Goal: Use online tool/utility: Utilize a website feature to perform a specific function

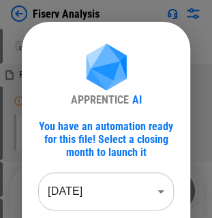
scroll to position [136, 0]
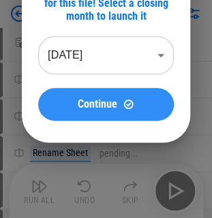
click at [91, 116] on button "Continue" at bounding box center [105, 104] width 135 height 33
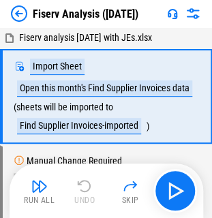
scroll to position [0, 0]
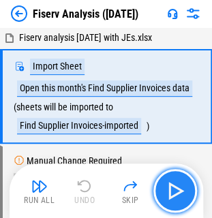
click at [182, 194] on img "button" at bounding box center [175, 191] width 22 height 22
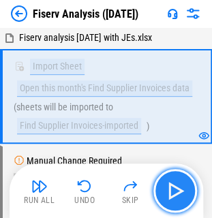
click at [173, 183] on img "button" at bounding box center [175, 191] width 22 height 22
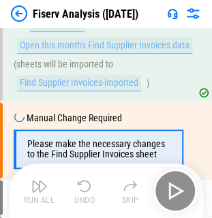
scroll to position [74, 0]
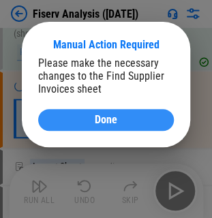
click at [102, 118] on span "Done" at bounding box center [106, 119] width 22 height 11
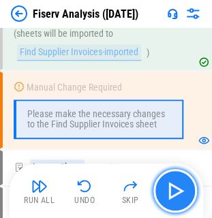
click at [176, 189] on img "button" at bounding box center [175, 191] width 22 height 22
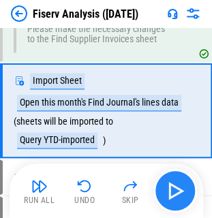
scroll to position [158, 0]
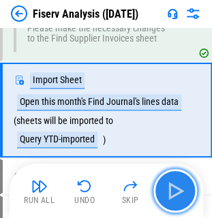
click at [176, 189] on img "button" at bounding box center [175, 191] width 22 height 22
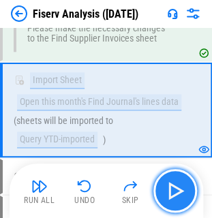
click at [177, 197] on img "button" at bounding box center [175, 191] width 22 height 22
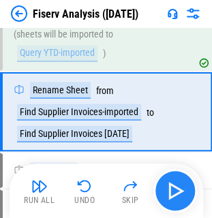
scroll to position [245, 0]
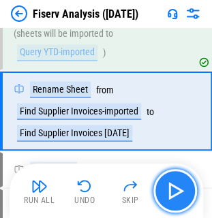
click at [177, 197] on img "button" at bounding box center [175, 191] width 22 height 22
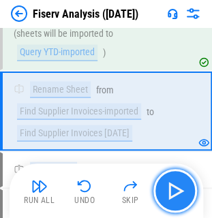
click at [177, 197] on img "button" at bounding box center [175, 191] width 22 height 22
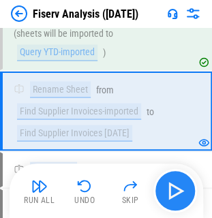
click at [177, 197] on div "Run All Undo Skip" at bounding box center [108, 191] width 180 height 44
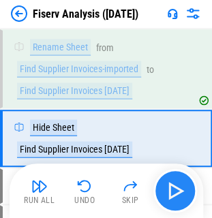
scroll to position [315, 0]
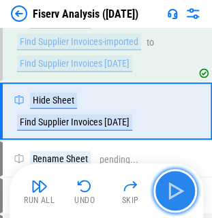
click at [177, 197] on img "button" at bounding box center [175, 191] width 22 height 22
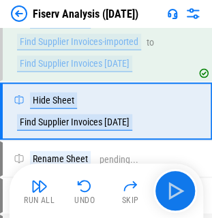
click at [177, 197] on div "Run All Undo Skip" at bounding box center [108, 191] width 180 height 44
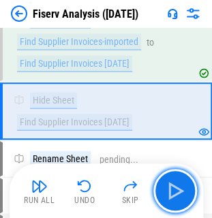
click at [177, 197] on img "button" at bounding box center [175, 191] width 22 height 22
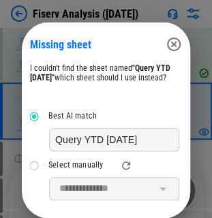
scroll to position [68, 0]
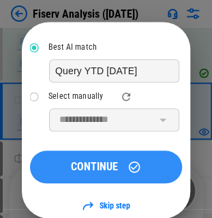
click at [100, 172] on span "CONTINUE" at bounding box center [94, 166] width 47 height 11
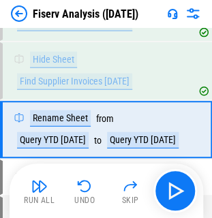
scroll to position [372, 0]
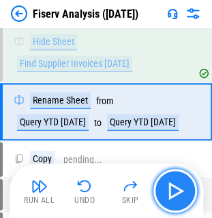
click at [169, 187] on img "button" at bounding box center [175, 191] width 22 height 22
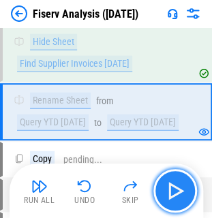
click at [169, 187] on img "button" at bounding box center [175, 191] width 22 height 22
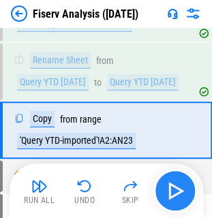
scroll to position [430, 0]
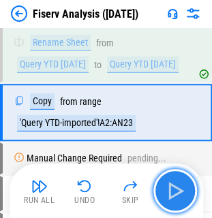
click at [169, 187] on img "button" at bounding box center [175, 191] width 22 height 22
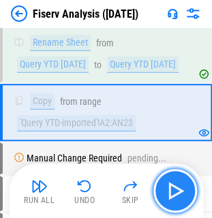
click at [169, 187] on img "button" at bounding box center [175, 191] width 22 height 22
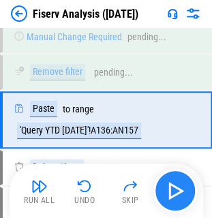
scroll to position [558, 0]
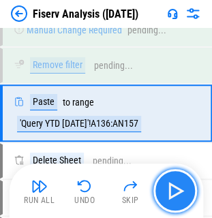
click at [169, 187] on img "button" at bounding box center [175, 191] width 22 height 22
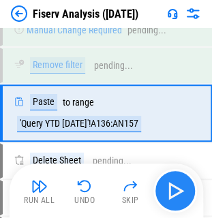
click at [169, 187] on div "Run All Undo Skip" at bounding box center [108, 191] width 180 height 44
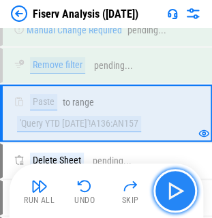
click at [169, 187] on img "button" at bounding box center [175, 191] width 22 height 22
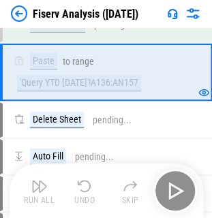
scroll to position [617, 0]
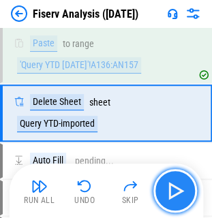
click at [169, 187] on img "button" at bounding box center [175, 191] width 22 height 22
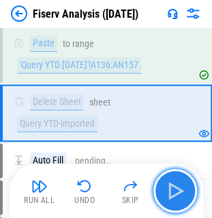
click at [169, 187] on img "button" at bounding box center [175, 191] width 22 height 22
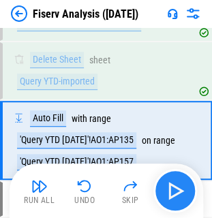
scroll to position [686, 0]
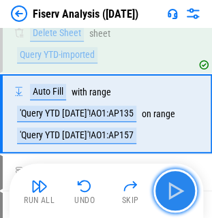
click at [169, 187] on img "button" at bounding box center [175, 191] width 22 height 22
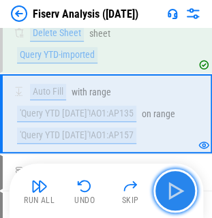
click at [169, 187] on img "button" at bounding box center [175, 191] width 22 height 22
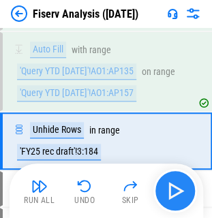
scroll to position [754, 0]
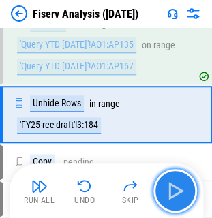
click at [169, 187] on img "button" at bounding box center [175, 191] width 22 height 22
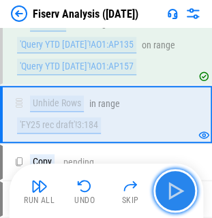
click at [169, 187] on img "button" at bounding box center [175, 191] width 22 height 22
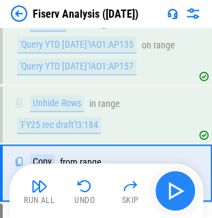
scroll to position [813, 0]
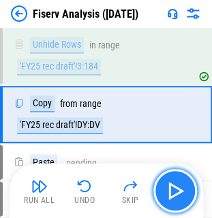
click at [169, 187] on img "button" at bounding box center [175, 191] width 22 height 22
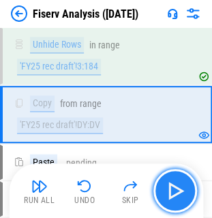
click at [169, 187] on img "button" at bounding box center [175, 191] width 22 height 22
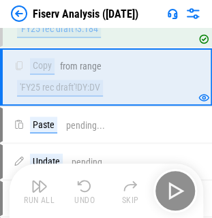
scroll to position [860, 0]
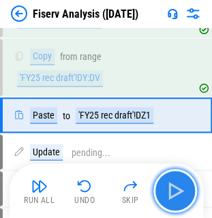
click at [169, 187] on img "button" at bounding box center [175, 191] width 22 height 22
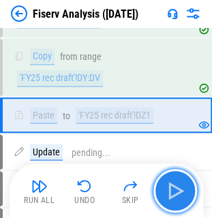
click at [169, 187] on img "button" at bounding box center [175, 191] width 22 height 22
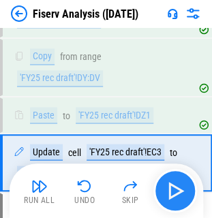
scroll to position [907, 0]
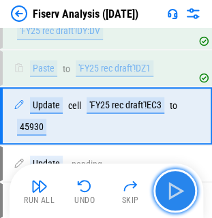
click at [169, 187] on img "button" at bounding box center [175, 191] width 22 height 22
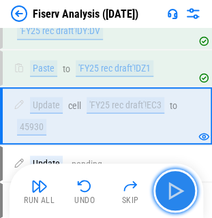
click at [169, 187] on img "button" at bounding box center [175, 191] width 22 height 22
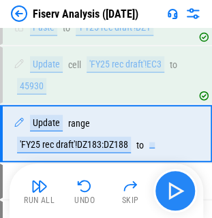
scroll to position [965, 0]
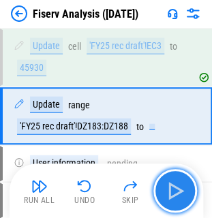
click at [169, 187] on img "button" at bounding box center [175, 191] width 22 height 22
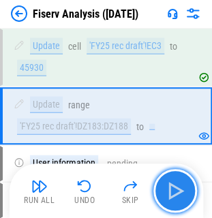
click at [169, 187] on img "button" at bounding box center [175, 191] width 22 height 22
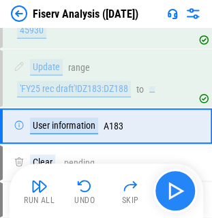
scroll to position [1012, 0]
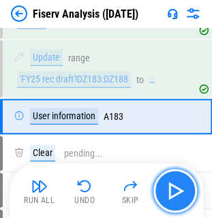
click at [169, 187] on img "button" at bounding box center [175, 191] width 22 height 22
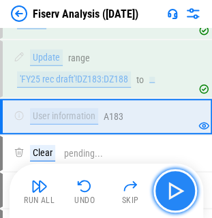
click at [169, 187] on img "button" at bounding box center [175, 191] width 22 height 22
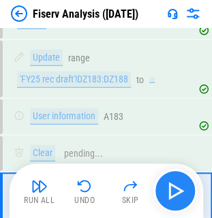
scroll to position [1096, 0]
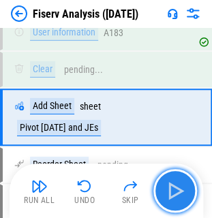
click at [169, 187] on img "button" at bounding box center [175, 191] width 22 height 22
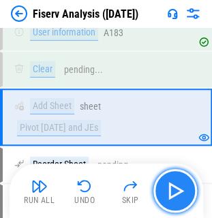
click at [169, 187] on img "button" at bounding box center [175, 191] width 22 height 22
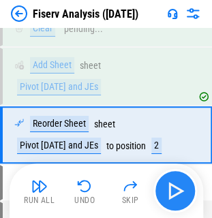
scroll to position [1155, 0]
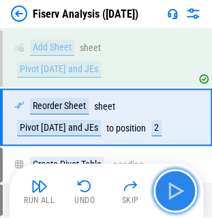
click at [169, 187] on img "button" at bounding box center [175, 191] width 22 height 22
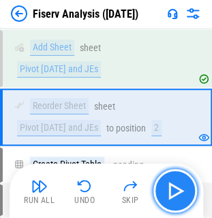
click at [169, 187] on img "button" at bounding box center [175, 191] width 22 height 22
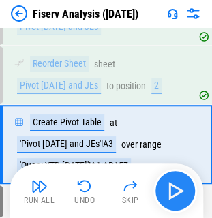
scroll to position [1223, 0]
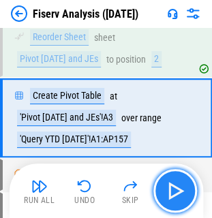
click at [169, 187] on img "button" at bounding box center [175, 191] width 22 height 22
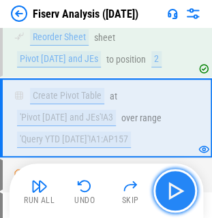
click at [169, 187] on img "button" at bounding box center [175, 191] width 22 height 22
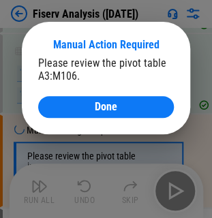
scroll to position [1310, 0]
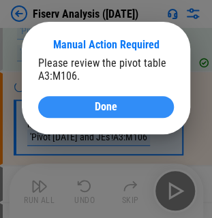
click at [82, 100] on button "Done" at bounding box center [105, 107] width 135 height 22
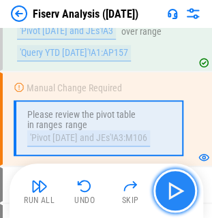
click at [192, 202] on button "button" at bounding box center [175, 191] width 44 height 44
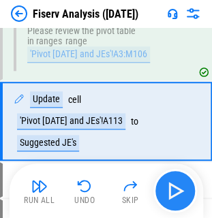
scroll to position [1394, 0]
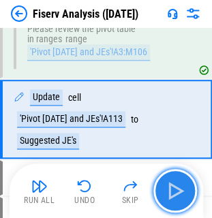
click at [186, 197] on button "button" at bounding box center [175, 191] width 44 height 44
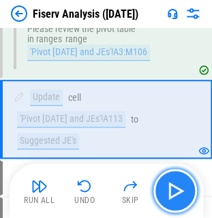
click at [186, 197] on button "button" at bounding box center [175, 191] width 44 height 44
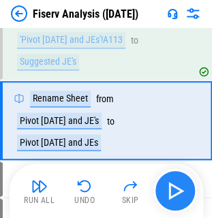
scroll to position [1475, 0]
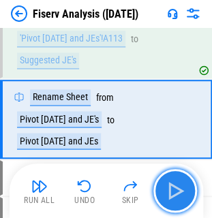
click at [186, 197] on button "button" at bounding box center [175, 191] width 44 height 44
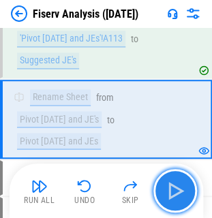
click at [186, 197] on button "button" at bounding box center [175, 191] width 44 height 44
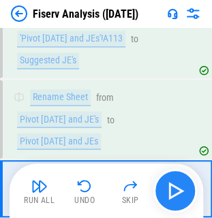
scroll to position [1543, 0]
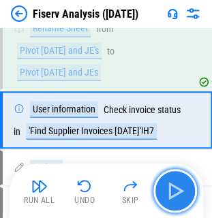
click at [186, 197] on button "button" at bounding box center [175, 191] width 44 height 44
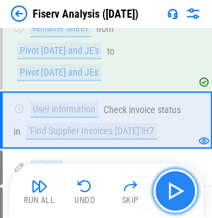
click at [186, 197] on button "button" at bounding box center [175, 191] width 44 height 44
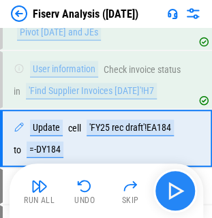
scroll to position [1601, 0]
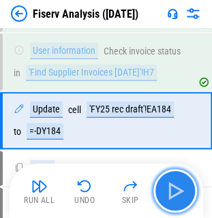
click at [186, 197] on button "button" at bounding box center [175, 191] width 44 height 44
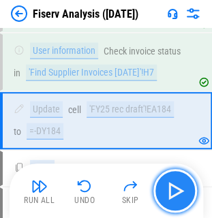
click at [186, 197] on button "button" at bounding box center [175, 191] width 44 height 44
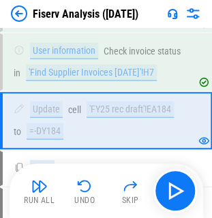
click at [186, 197] on div "Run All Undo Skip" at bounding box center [108, 191] width 180 height 44
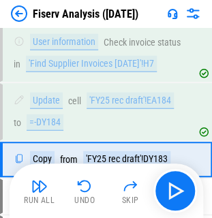
scroll to position [1649, 0]
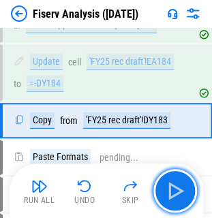
click at [186, 197] on button "button" at bounding box center [175, 191] width 44 height 44
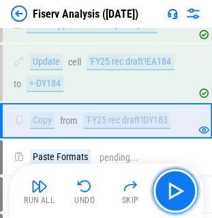
click at [186, 197] on button "button" at bounding box center [175, 191] width 44 height 44
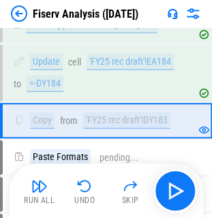
click at [186, 197] on div "Run All Undo Skip" at bounding box center [108, 191] width 180 height 44
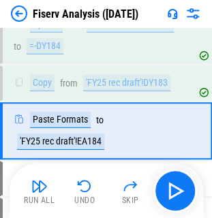
scroll to position [1696, 0]
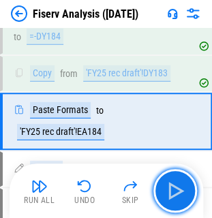
click at [186, 197] on button "button" at bounding box center [175, 191] width 44 height 44
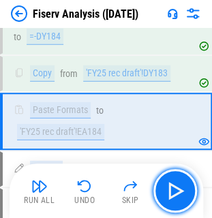
click at [186, 197] on button "button" at bounding box center [175, 191] width 44 height 44
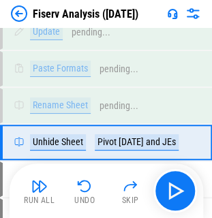
scroll to position [1853, 0]
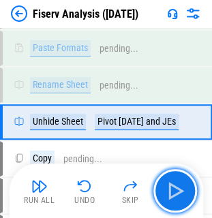
click at [186, 197] on button "button" at bounding box center [175, 191] width 44 height 44
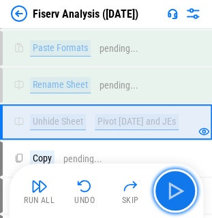
click at [186, 197] on button "button" at bounding box center [175, 191] width 44 height 44
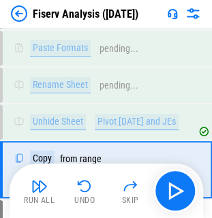
scroll to position [1900, 0]
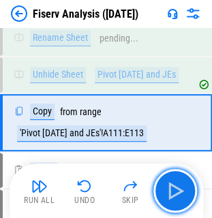
click at [186, 197] on button "button" at bounding box center [175, 191] width 44 height 44
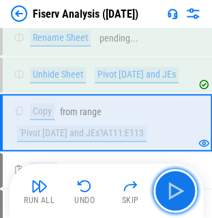
click at [186, 197] on button "button" at bounding box center [175, 191] width 44 height 44
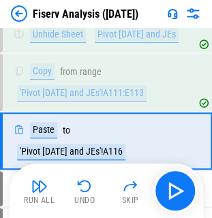
scroll to position [1958, 0]
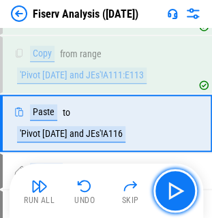
click at [186, 197] on button "button" at bounding box center [175, 191] width 44 height 44
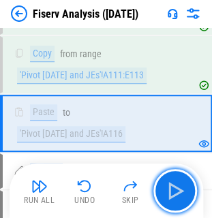
click at [186, 197] on button "button" at bounding box center [175, 191] width 44 height 44
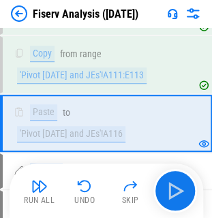
click at [186, 197] on div "Run All Undo Skip" at bounding box center [108, 191] width 180 height 44
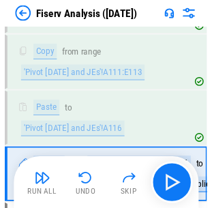
scroll to position [2022, 0]
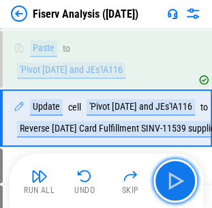
click at [186, 197] on button "button" at bounding box center [175, 181] width 44 height 44
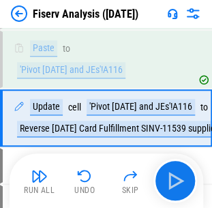
click at [186, 197] on div "Run All Undo Skip" at bounding box center [108, 181] width 180 height 44
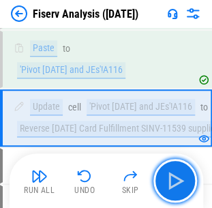
click at [186, 197] on button "button" at bounding box center [175, 181] width 44 height 44
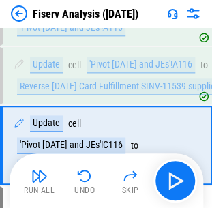
scroll to position [2090, 0]
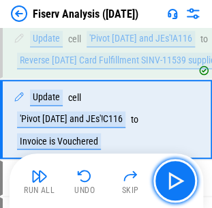
click at [186, 197] on button "button" at bounding box center [175, 181] width 44 height 44
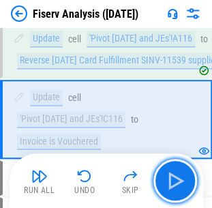
click at [186, 197] on button "button" at bounding box center [175, 181] width 44 height 44
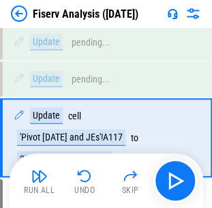
scroll to position [2243, 0]
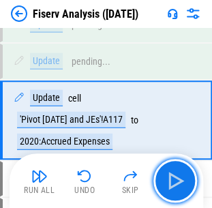
click at [186, 197] on button "button" at bounding box center [175, 181] width 44 height 44
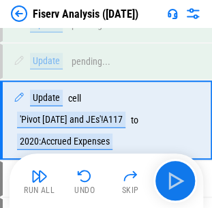
click at [186, 197] on div "Run All Undo Skip" at bounding box center [108, 181] width 180 height 44
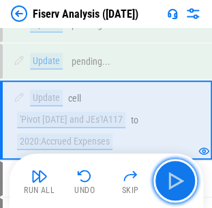
click at [186, 197] on button "button" at bounding box center [175, 181] width 44 height 44
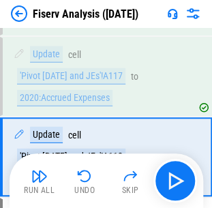
scroll to position [2323, 0]
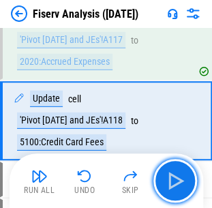
click at [186, 197] on button "button" at bounding box center [175, 181] width 44 height 44
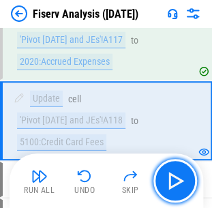
click at [186, 197] on button "button" at bounding box center [175, 181] width 44 height 44
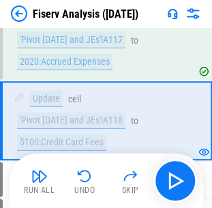
click at [186, 197] on div "Run All Undo Skip" at bounding box center [108, 181] width 180 height 44
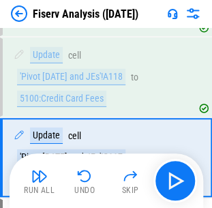
scroll to position [2403, 0]
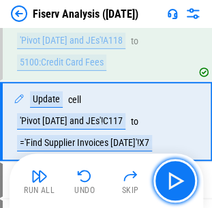
click at [186, 197] on button "button" at bounding box center [175, 181] width 44 height 44
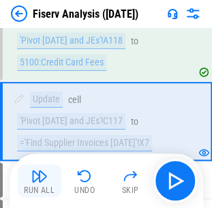
click at [39, 181] on img "button" at bounding box center [39, 175] width 16 height 16
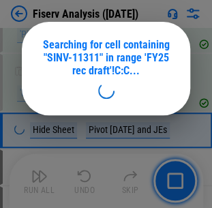
scroll to position [3158, 0]
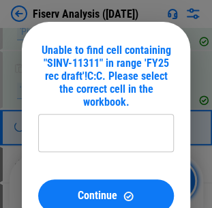
type input "**********"
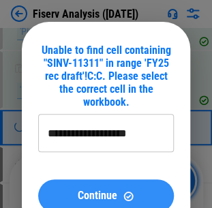
click at [94, 193] on span "Continue" at bounding box center [97, 195] width 39 height 11
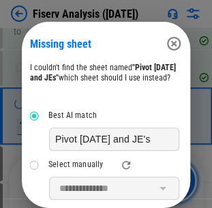
scroll to position [68, 0]
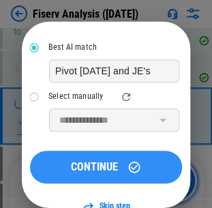
click at [98, 170] on span "CONTINUE" at bounding box center [94, 166] width 47 height 11
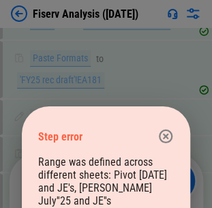
scroll to position [1869, 0]
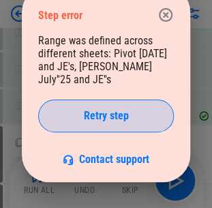
click at [93, 123] on button "Retry step" at bounding box center [105, 115] width 135 height 33
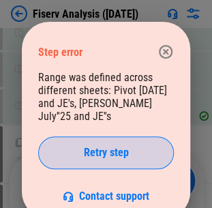
click at [98, 151] on span "Retry step" at bounding box center [106, 152] width 45 height 11
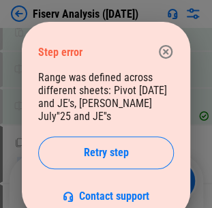
click at [98, 151] on span "Retry step" at bounding box center [106, 152] width 45 height 11
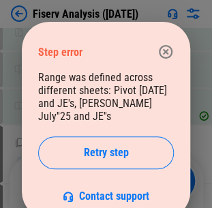
click at [98, 151] on span "Retry step" at bounding box center [106, 152] width 45 height 11
